Goal: Navigation & Orientation: Find specific page/section

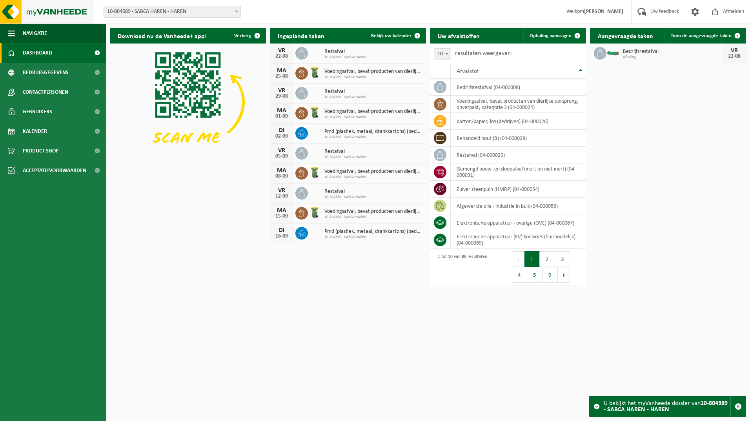
click at [13, 6] on img at bounding box center [47, 12] width 94 height 24
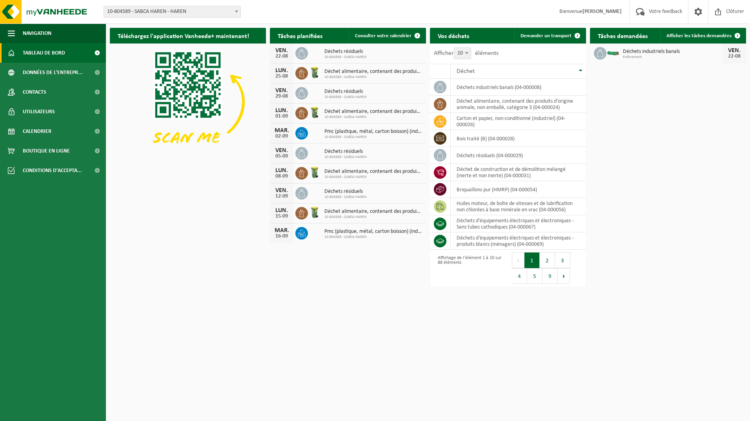
click at [224, 242] on div "Téléchargez l'application Vanheede+ maintenant! Cachez Tâches planifiées Consul…" at bounding box center [428, 157] width 640 height 267
click at [9, 9] on img at bounding box center [47, 12] width 94 height 24
